Goal: Information Seeking & Learning: Learn about a topic

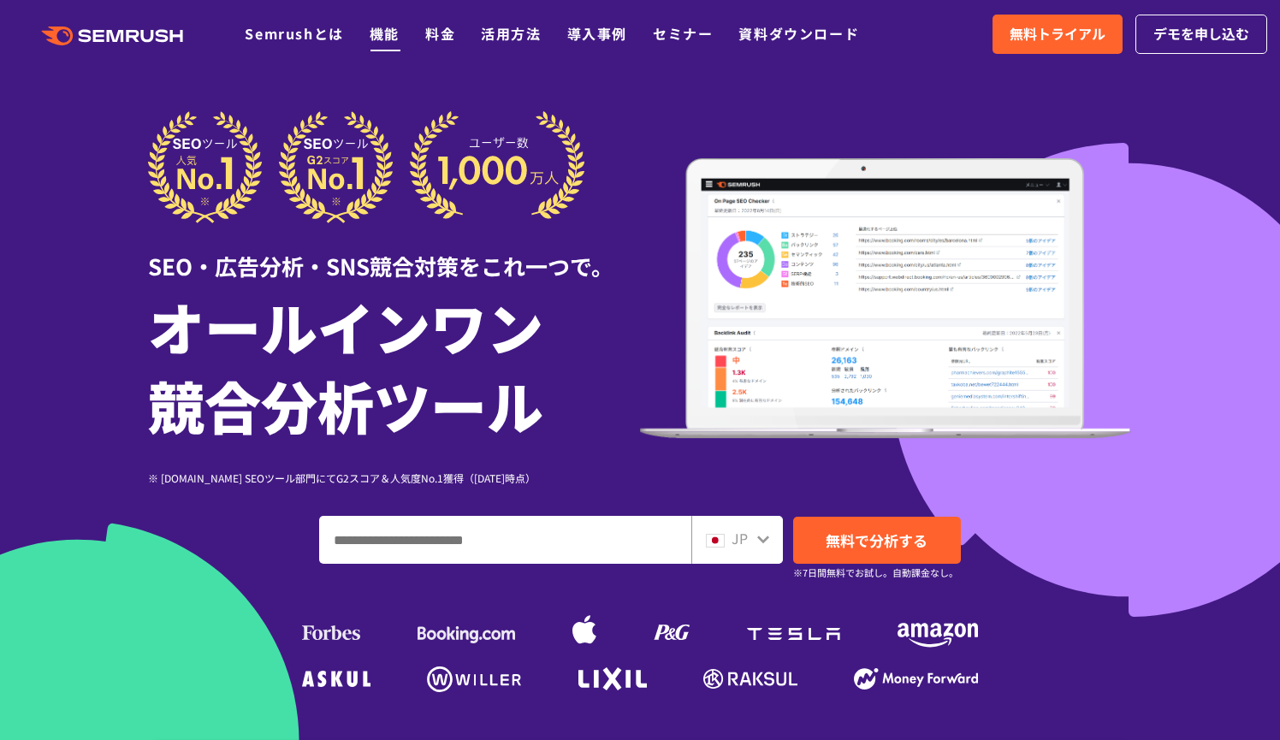
click at [378, 33] on link "機能" at bounding box center [385, 33] width 30 height 21
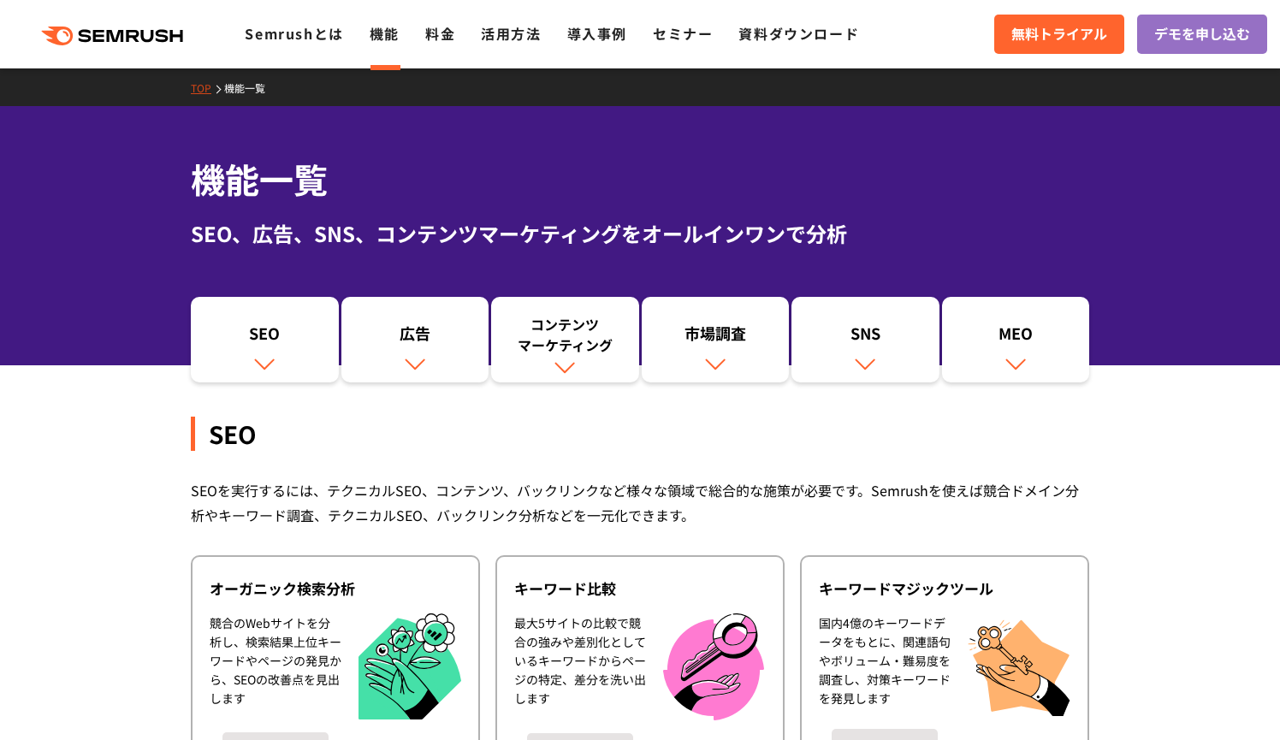
click at [819, 359] on link "SNS" at bounding box center [866, 340] width 148 height 86
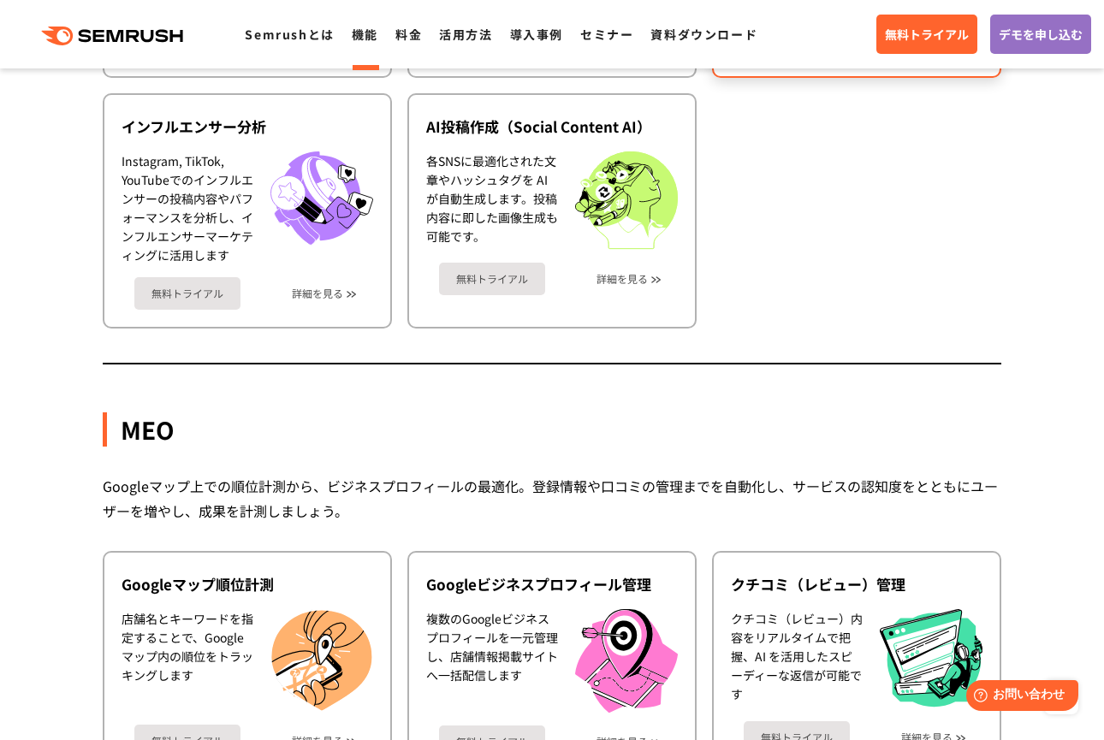
scroll to position [3426, 0]
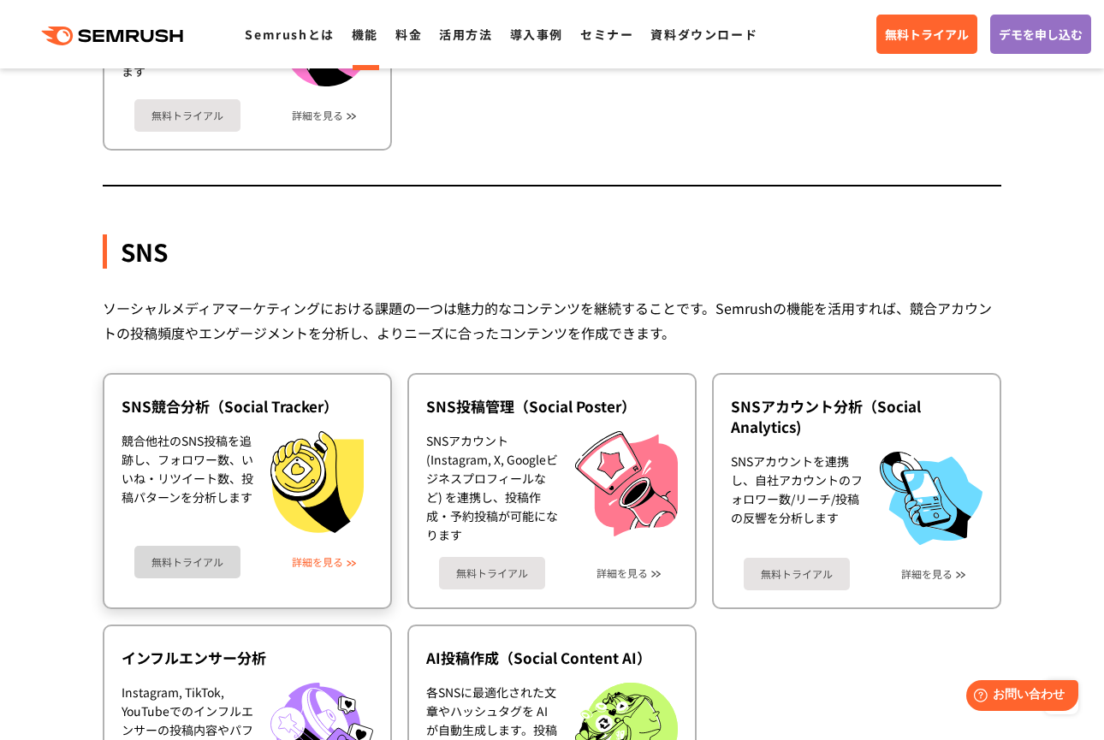
click at [330, 558] on link "詳細を見る" at bounding box center [317, 562] width 51 height 12
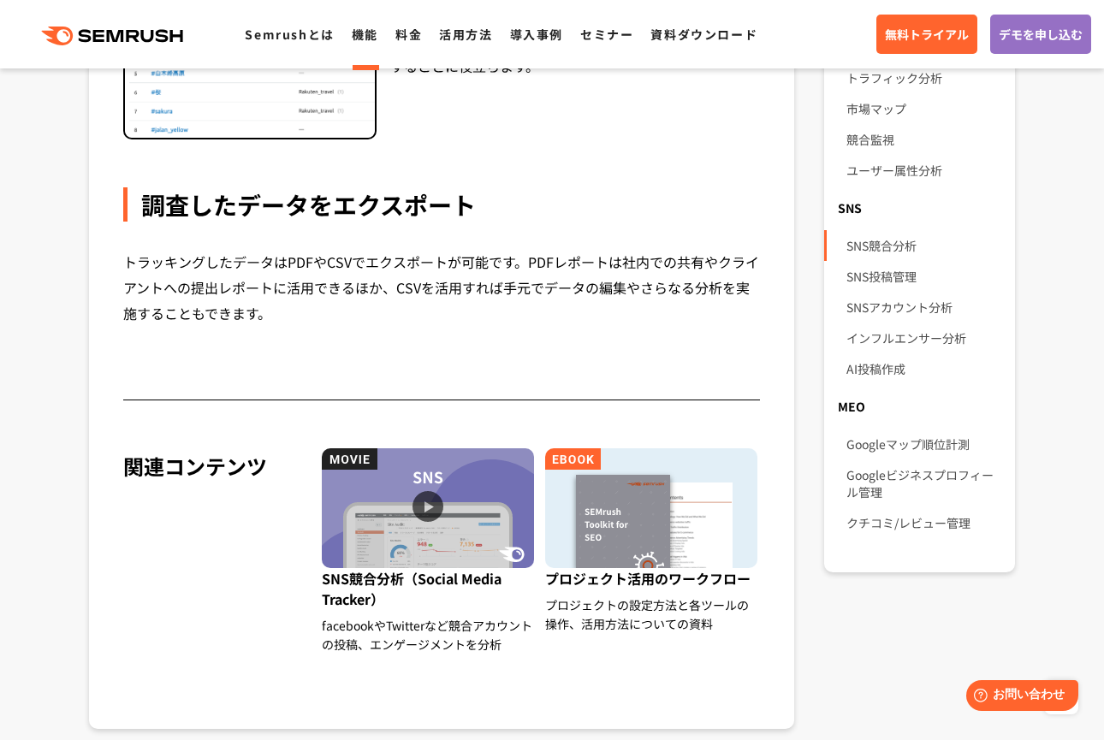
scroll to position [1138, 0]
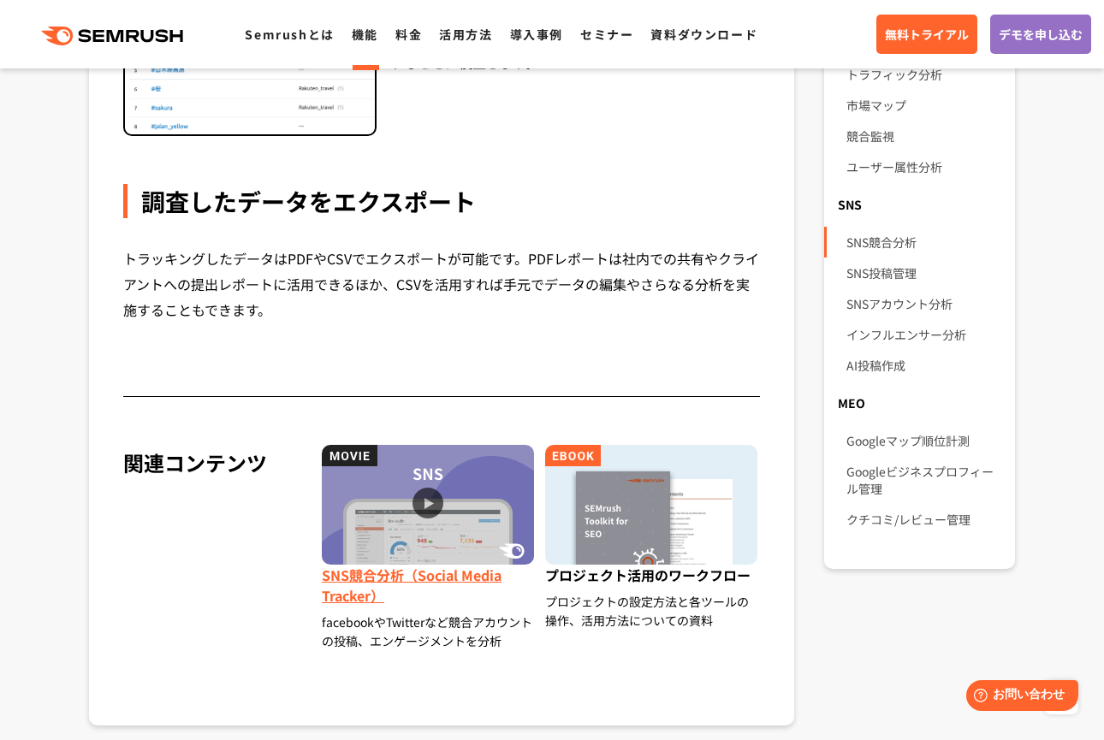
click at [440, 506] on img at bounding box center [428, 505] width 212 height 120
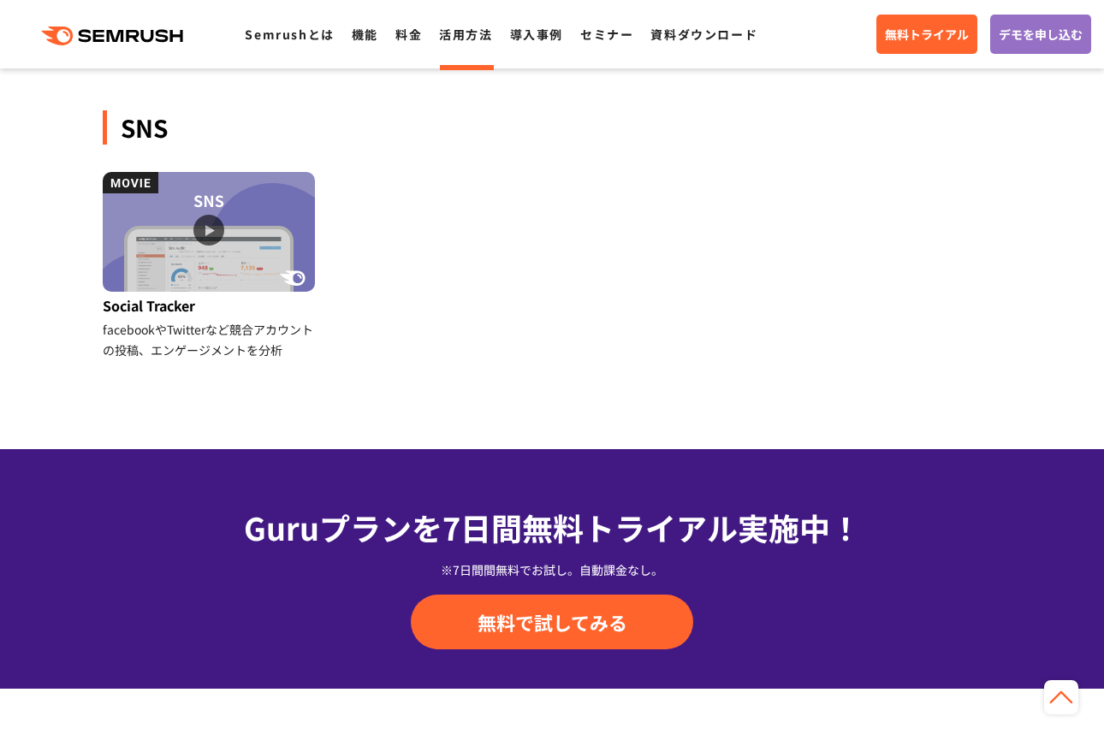
scroll to position [1865, 0]
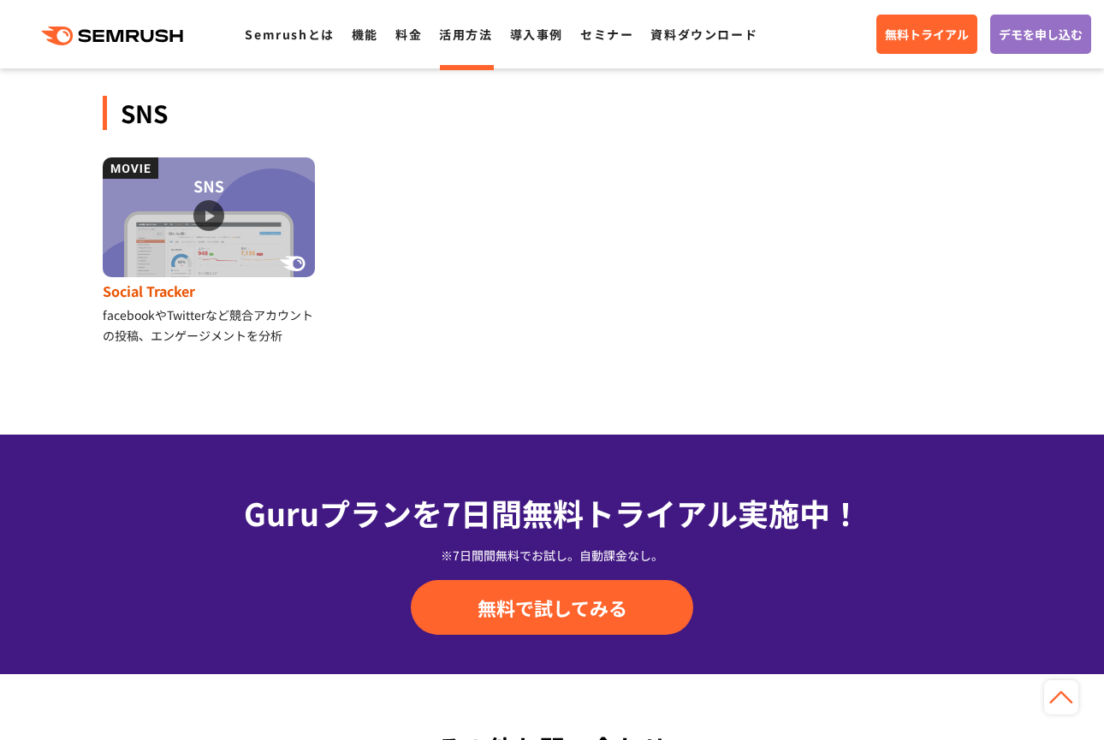
click at [210, 215] on img at bounding box center [209, 217] width 212 height 120
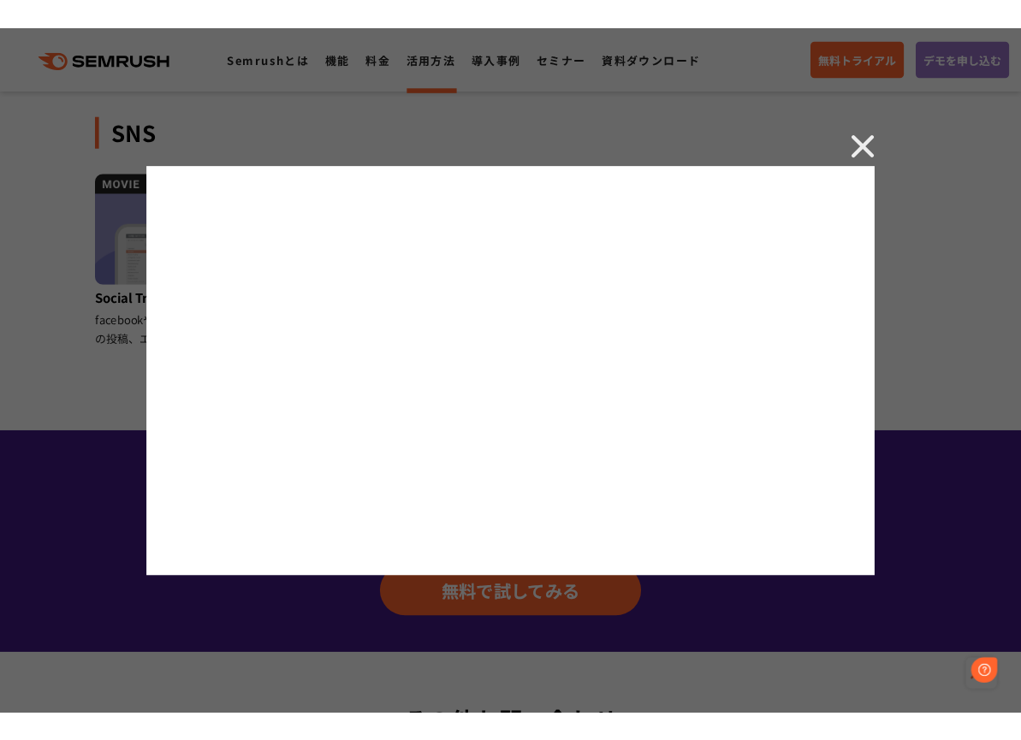
scroll to position [0, 0]
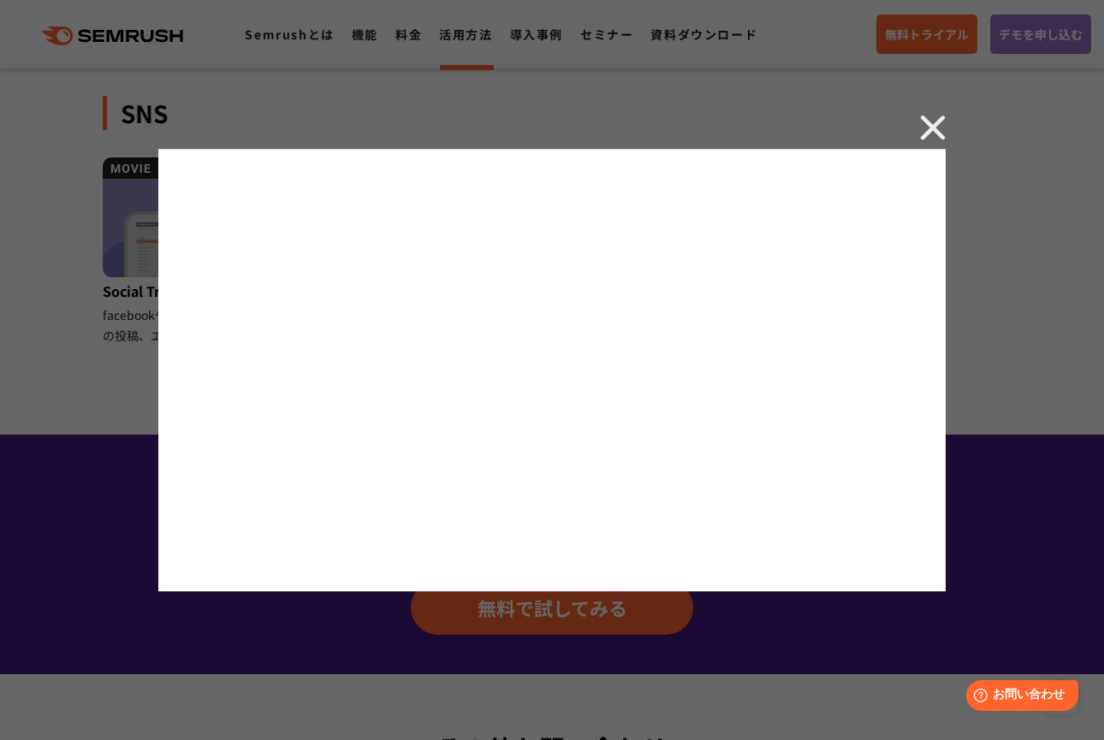
click at [929, 128] on img at bounding box center [933, 128] width 26 height 26
